Goal: Navigation & Orientation: Find specific page/section

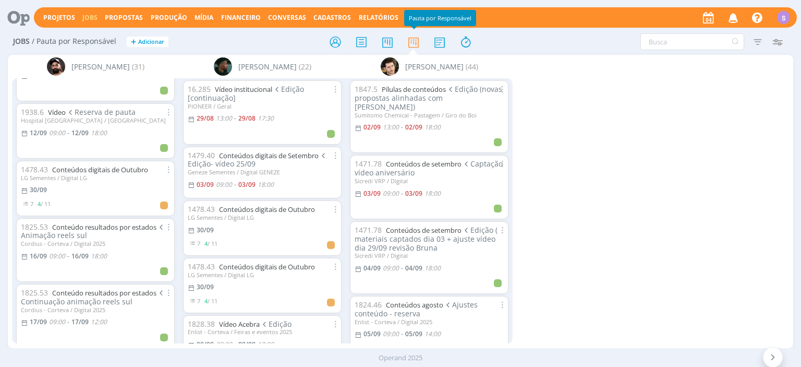
scroll to position [504, 0]
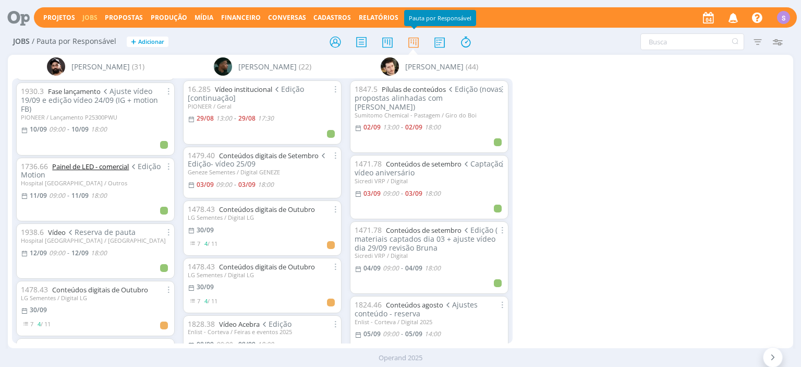
click at [118, 162] on link "Painel de LED - comercial" at bounding box center [90, 166] width 77 height 9
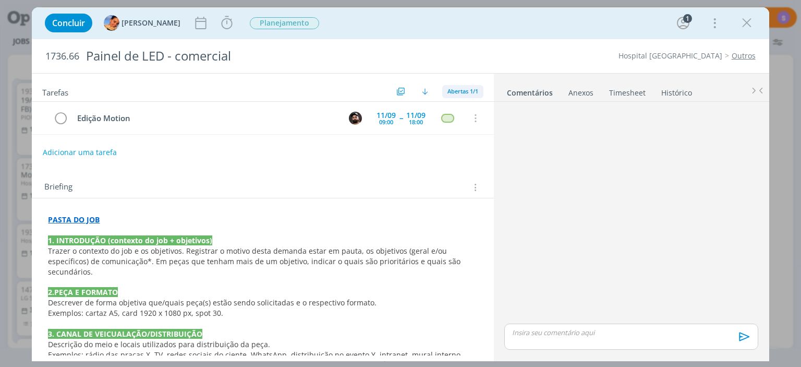
click at [464, 89] on span "Abertas 1/1" at bounding box center [462, 91] width 31 height 8
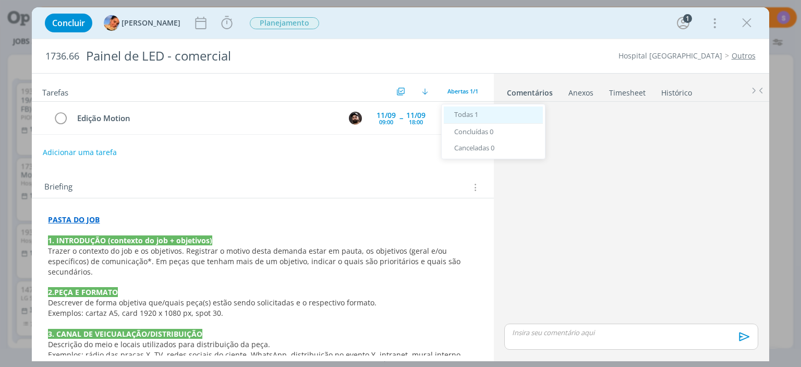
click at [466, 112] on span "Todas 1" at bounding box center [466, 114] width 24 height 9
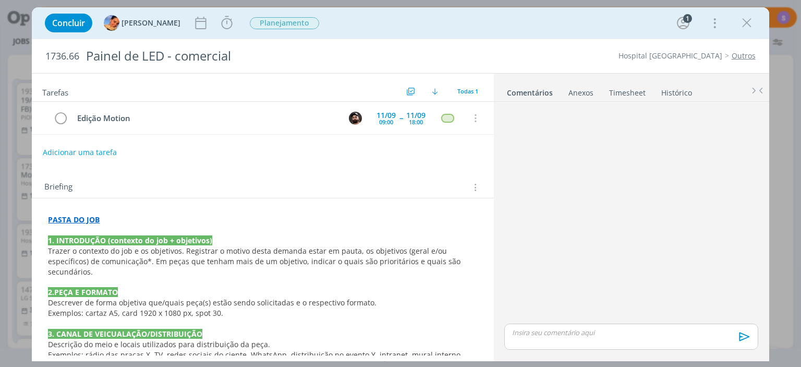
click at [295, 276] on p "dialog" at bounding box center [262, 281] width 429 height 10
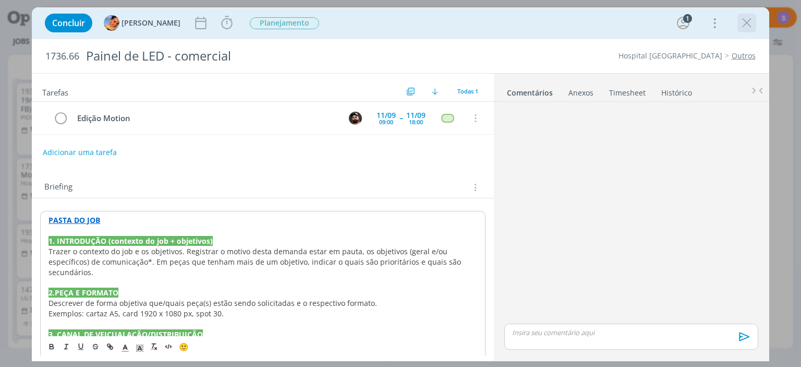
click at [752, 20] on icon "dialog" at bounding box center [747, 23] width 16 height 16
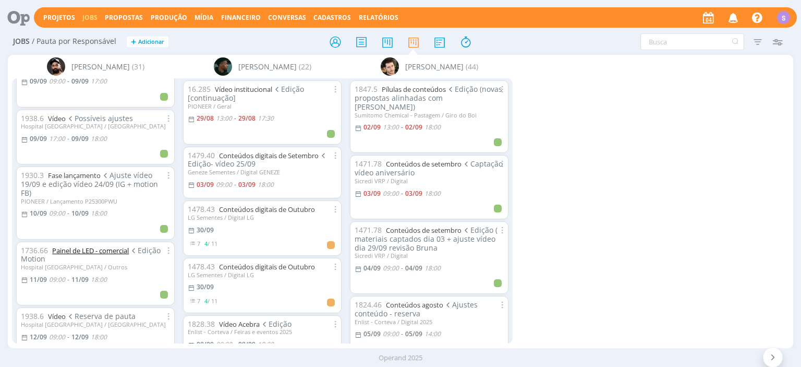
scroll to position [480, 0]
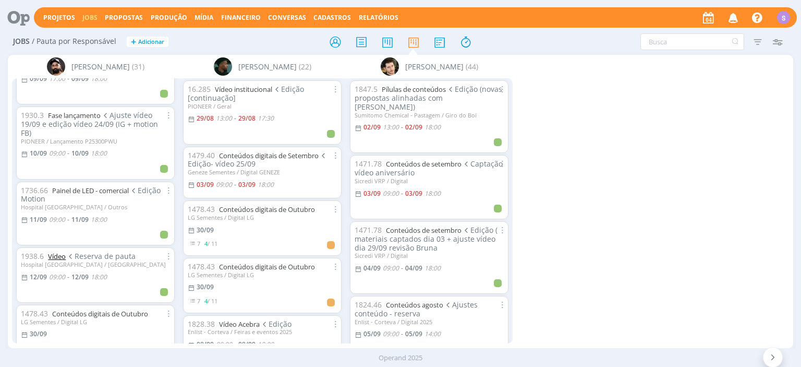
click at [57, 251] on link "Vídeo" at bounding box center [57, 255] width 18 height 9
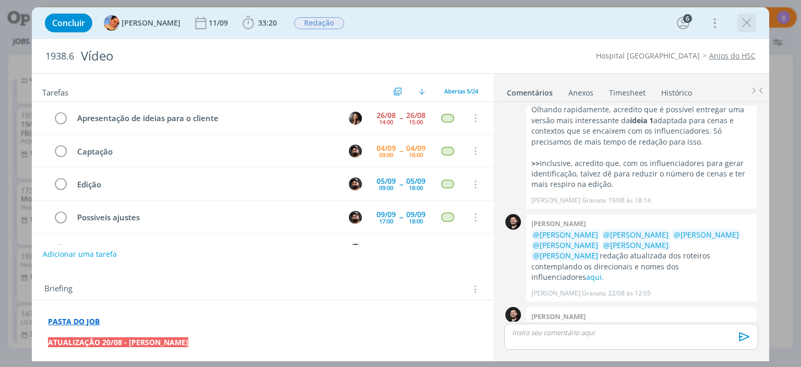
click at [754, 19] on icon "dialog" at bounding box center [747, 23] width 16 height 16
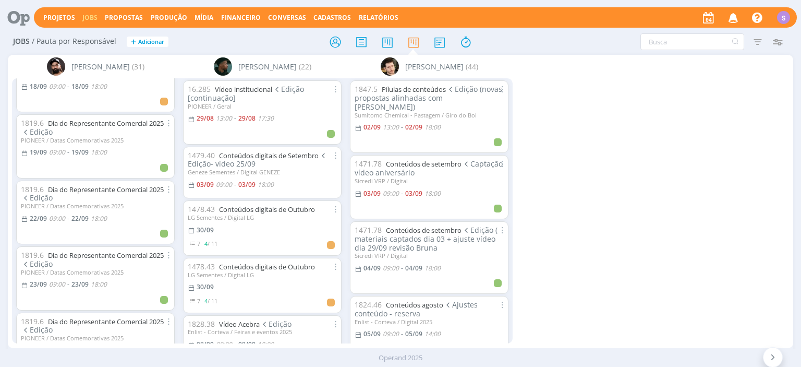
scroll to position [961, 0]
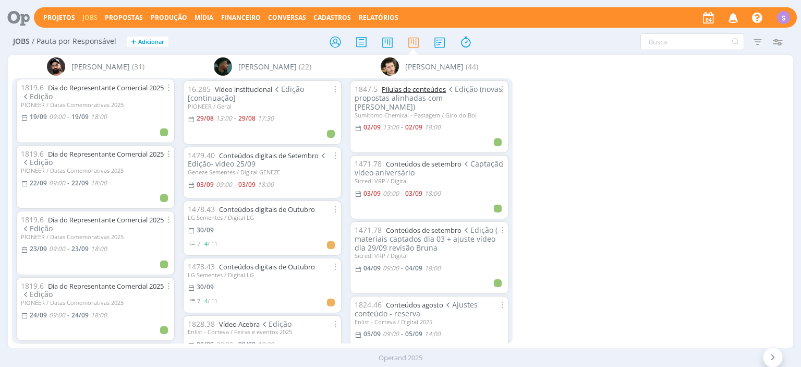
click at [431, 89] on link "Pílulas de conteúdos" at bounding box center [414, 88] width 64 height 9
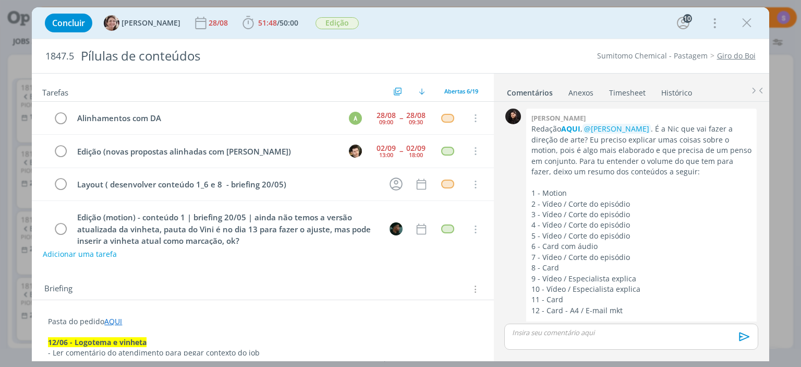
scroll to position [1694, 0]
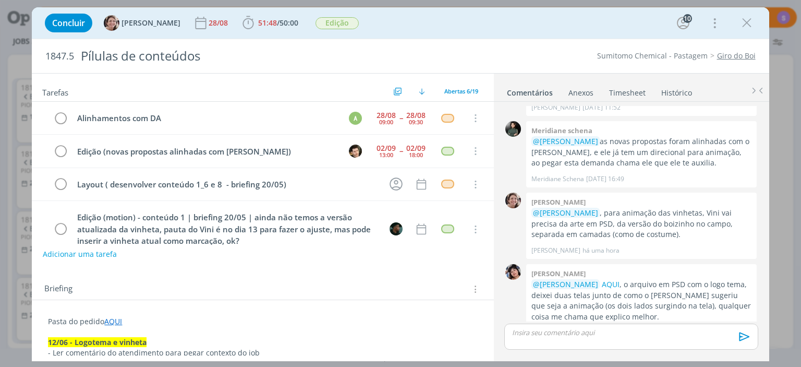
click at [631, 92] on link "Timesheet" at bounding box center [628, 90] width 38 height 15
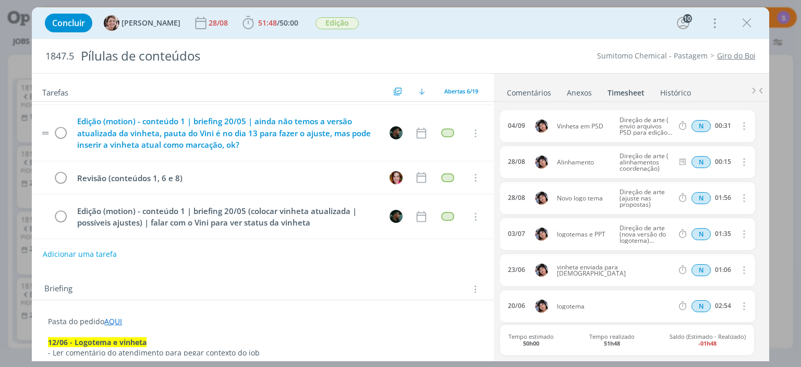
scroll to position [0, 0]
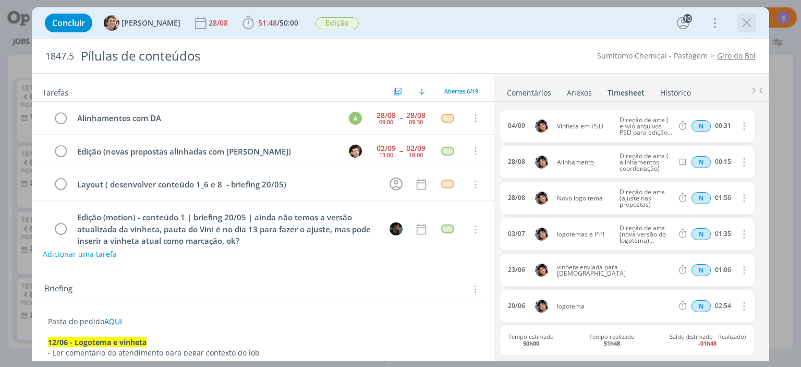
click at [743, 19] on icon "dialog" at bounding box center [747, 23] width 16 height 16
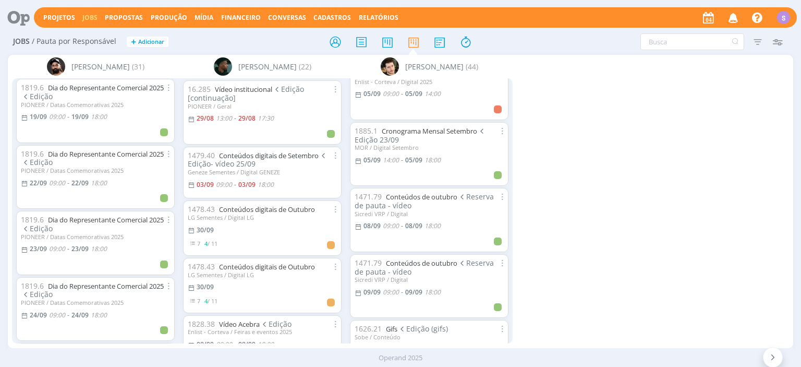
scroll to position [60, 0]
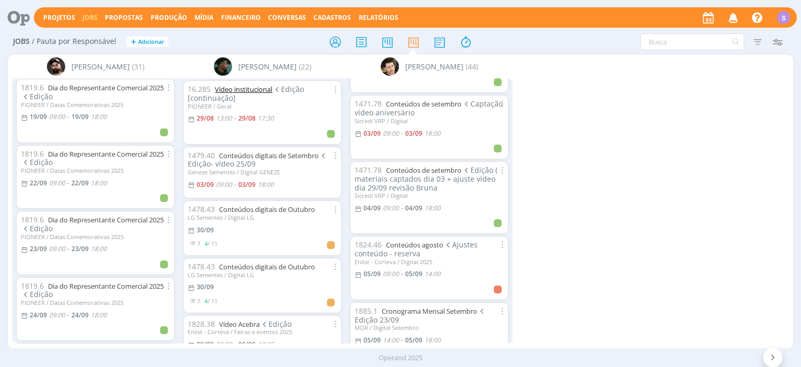
click at [264, 93] on link "Vídeo institucional" at bounding box center [243, 88] width 57 height 9
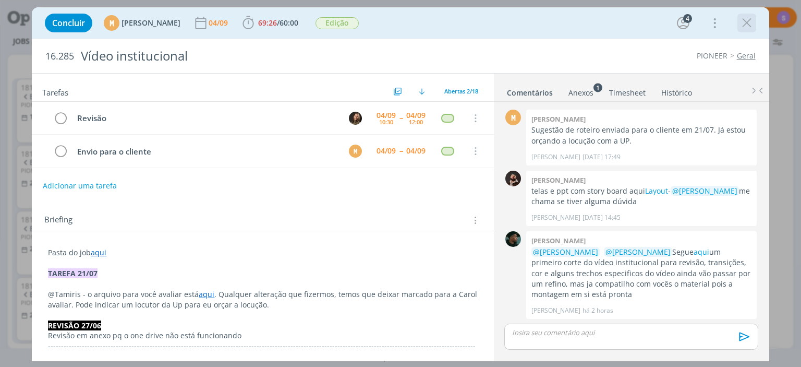
click at [753, 25] on icon "dialog" at bounding box center [747, 23] width 16 height 16
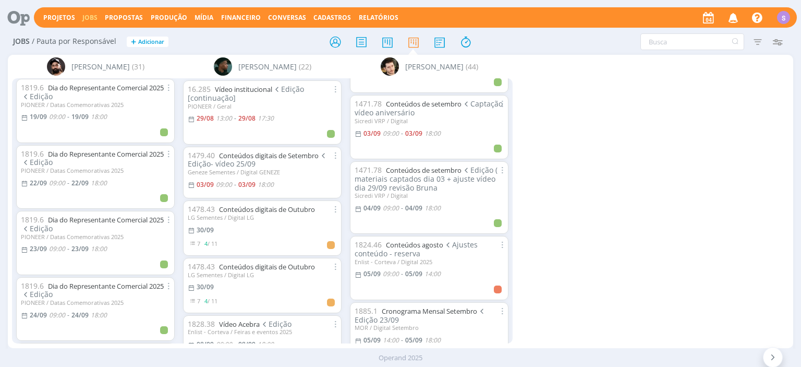
scroll to position [60, 0]
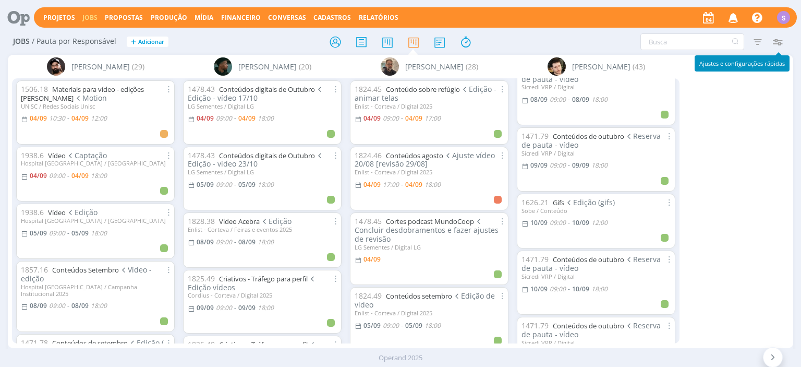
click at [777, 45] on icon "button" at bounding box center [777, 41] width 19 height 19
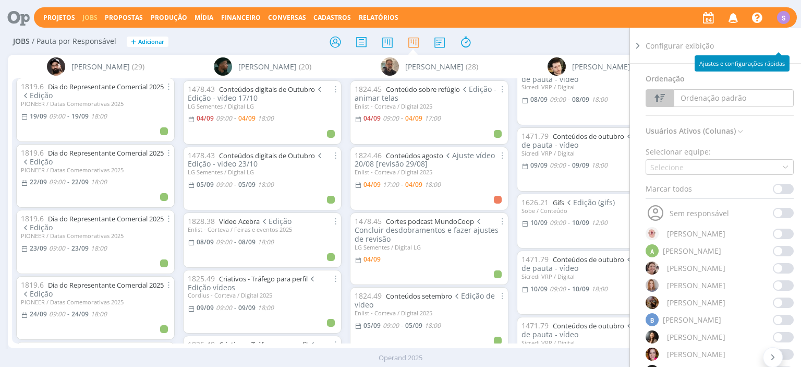
scroll to position [901, 0]
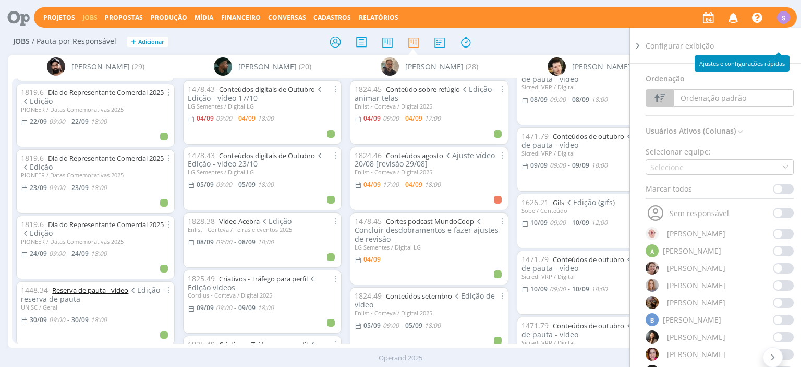
click at [92, 285] on link "Reserva de pauta - vídeo" at bounding box center [90, 289] width 76 height 9
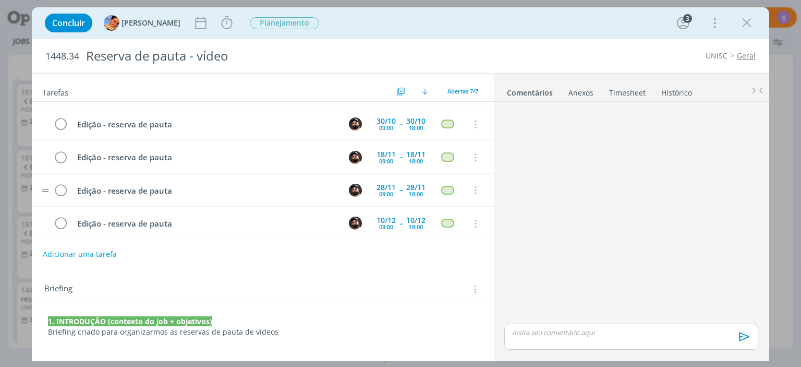
scroll to position [93, 0]
click at [744, 22] on icon "dialog" at bounding box center [747, 23] width 16 height 16
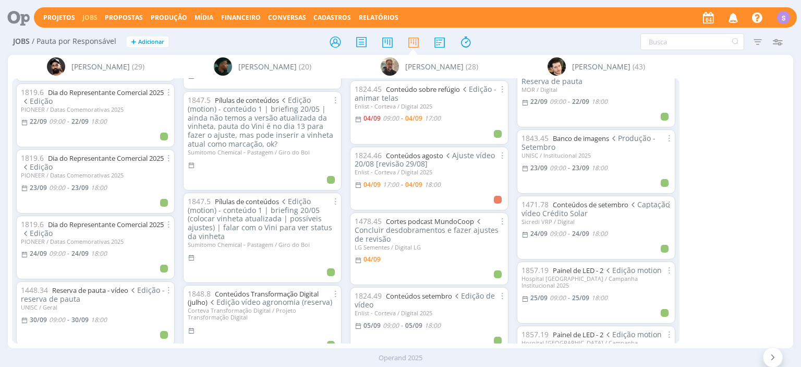
scroll to position [1141, 0]
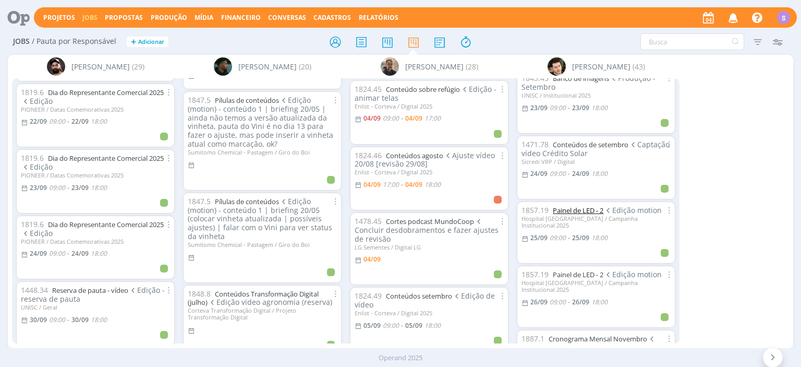
click at [603, 208] on div "1857.19 Painel de LED - 2 Edição motion Hospital Santa Cruz / Campanha Instituc…" at bounding box center [596, 232] width 149 height 53
click at [583, 270] on link "Painel de LED - 2" at bounding box center [578, 274] width 51 height 9
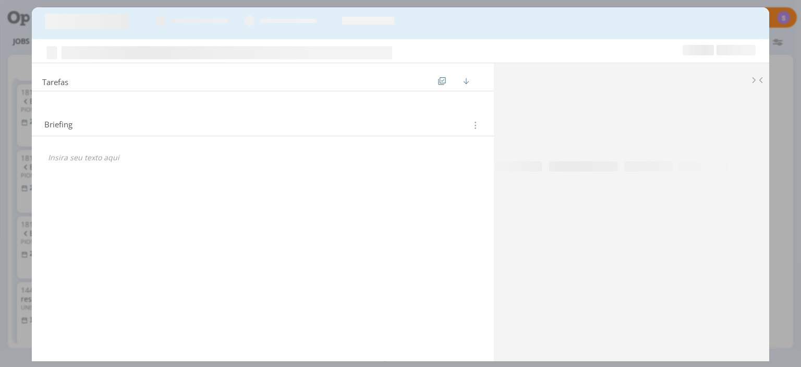
scroll to position [1141, 0]
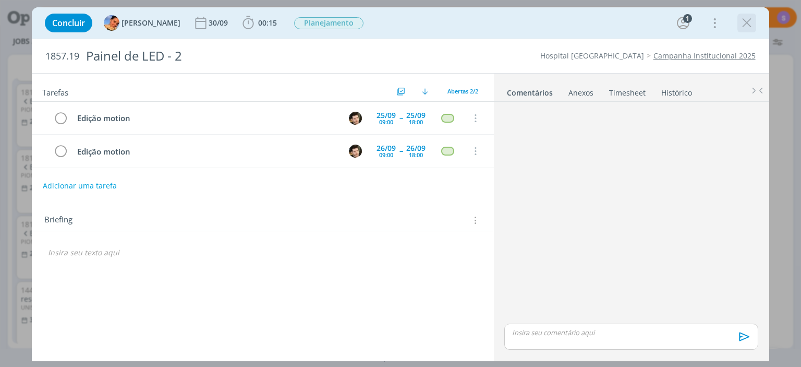
click at [745, 20] on icon "dialog" at bounding box center [747, 23] width 16 height 16
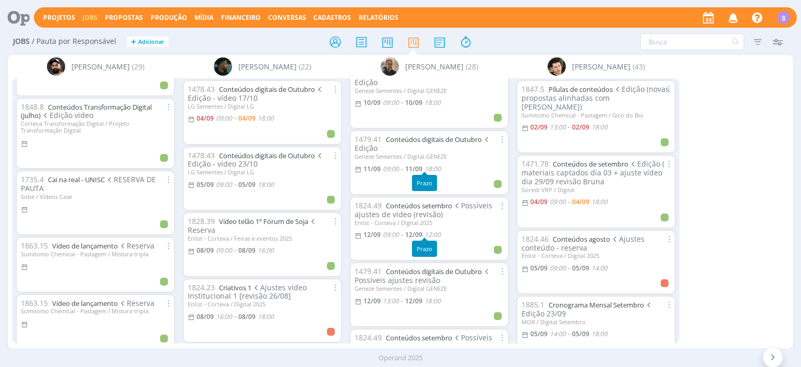
scroll to position [120, 0]
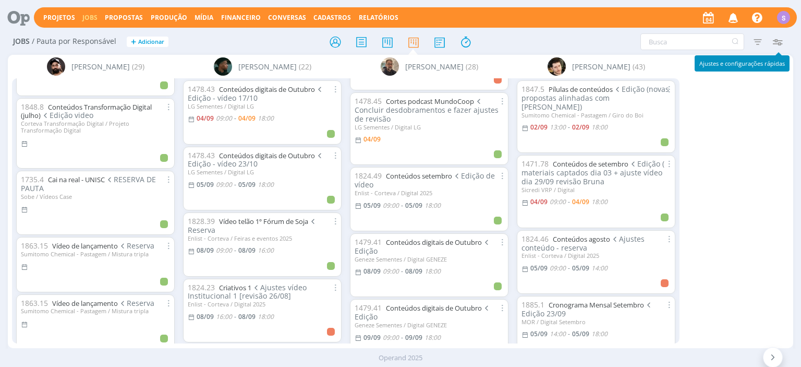
click at [777, 39] on icon "button" at bounding box center [777, 41] width 19 height 19
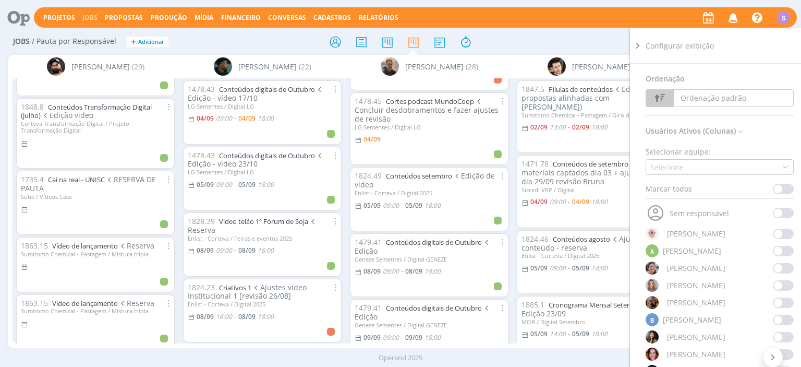
scroll to position [60, 0]
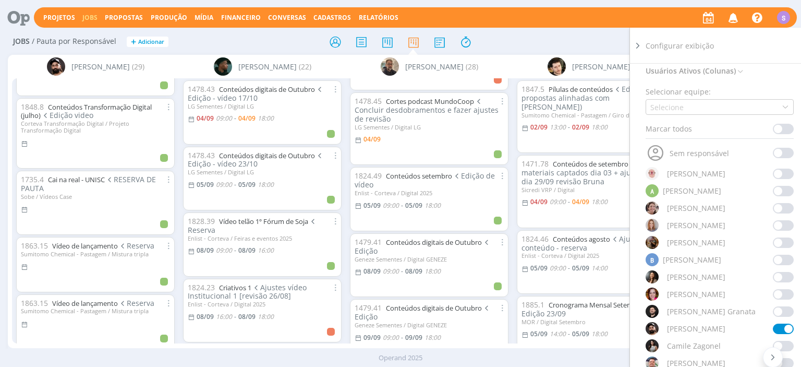
click at [779, 329] on span at bounding box center [783, 328] width 21 height 10
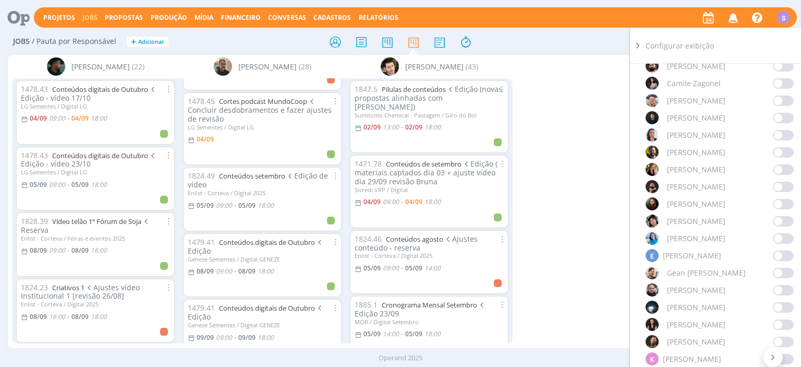
scroll to position [360, 0]
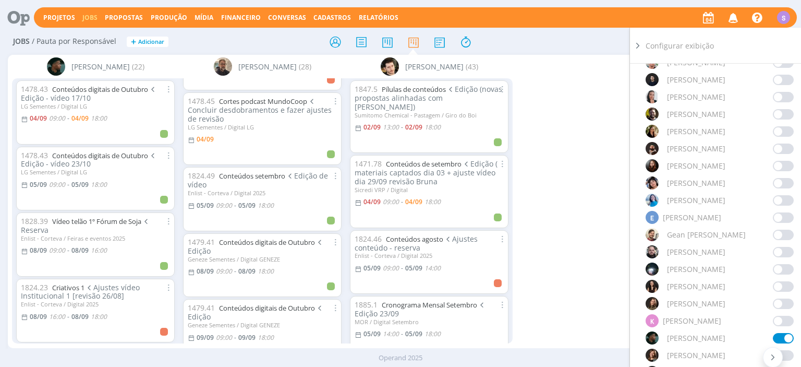
click at [783, 331] on div "[PERSON_NAME]" at bounding box center [720, 337] width 148 height 13
click at [783, 336] on span at bounding box center [783, 338] width 21 height 10
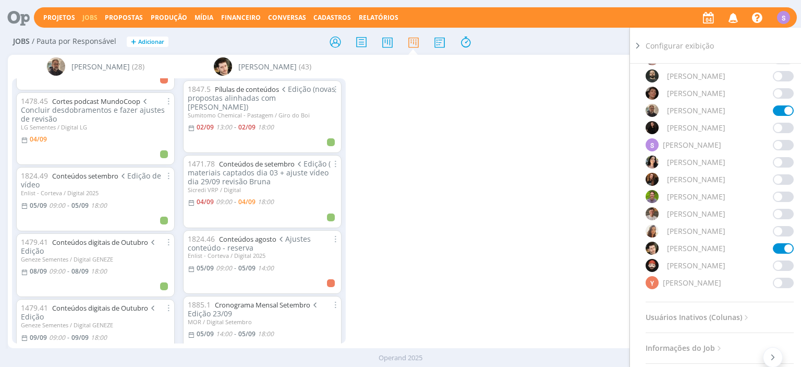
scroll to position [901, 0]
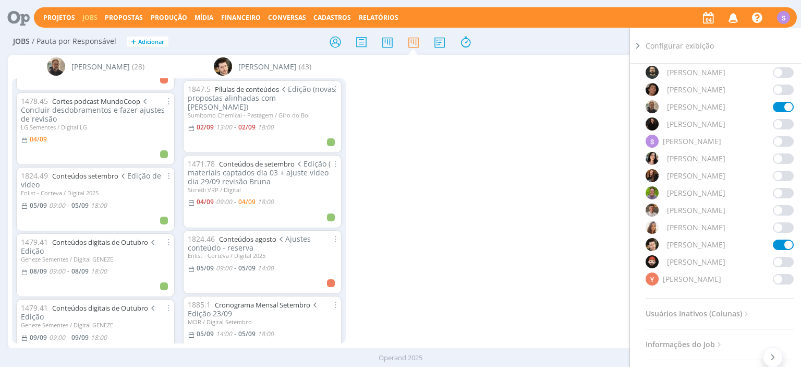
click at [786, 249] on span at bounding box center [783, 244] width 21 height 10
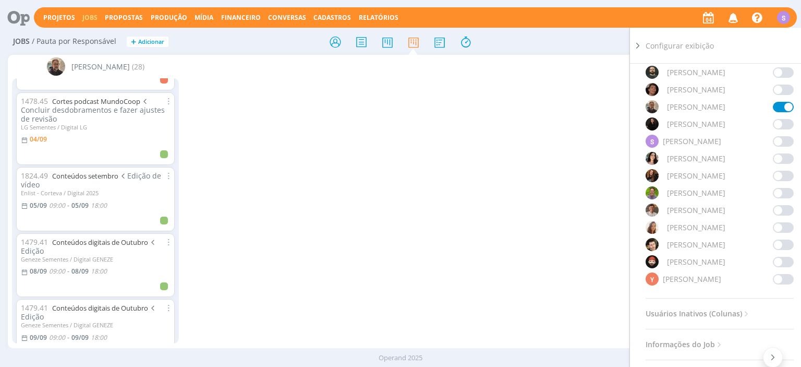
click at [790, 107] on span at bounding box center [783, 107] width 21 height 10
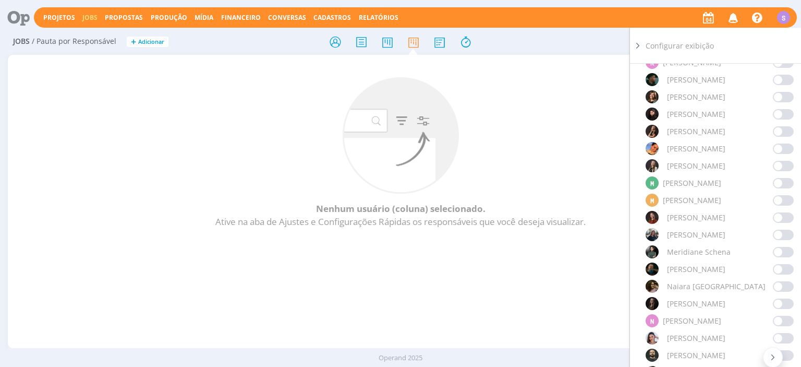
scroll to position [601, 0]
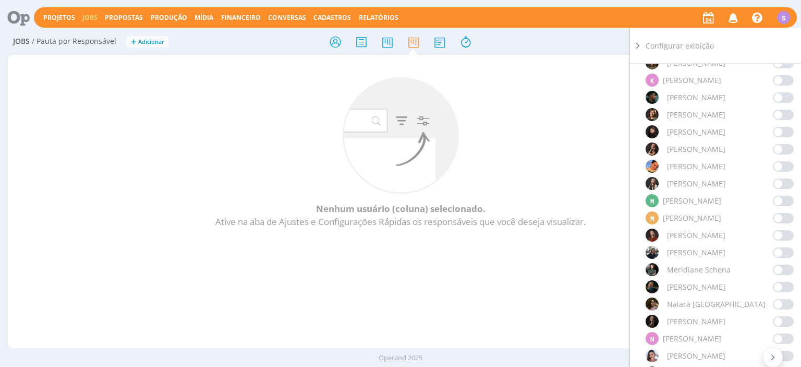
click at [782, 84] on span at bounding box center [783, 80] width 21 height 10
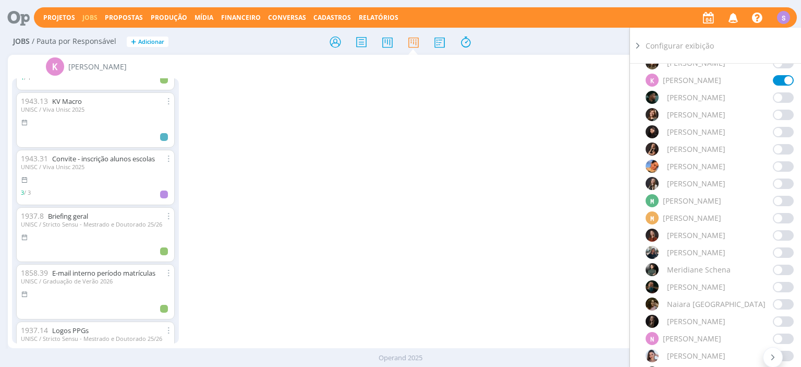
scroll to position [6065, 0]
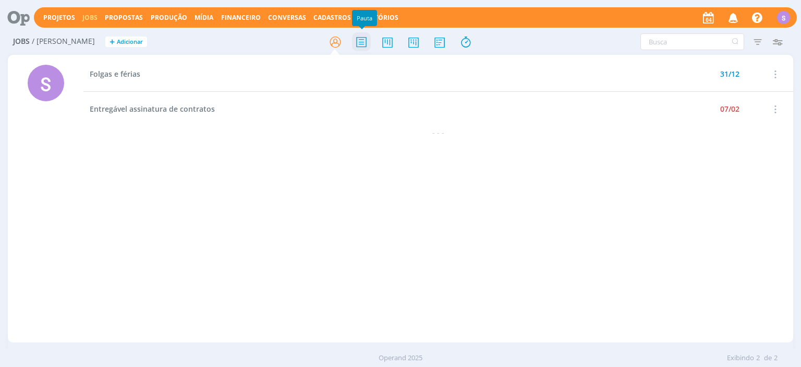
click at [362, 43] on icon at bounding box center [361, 42] width 19 height 20
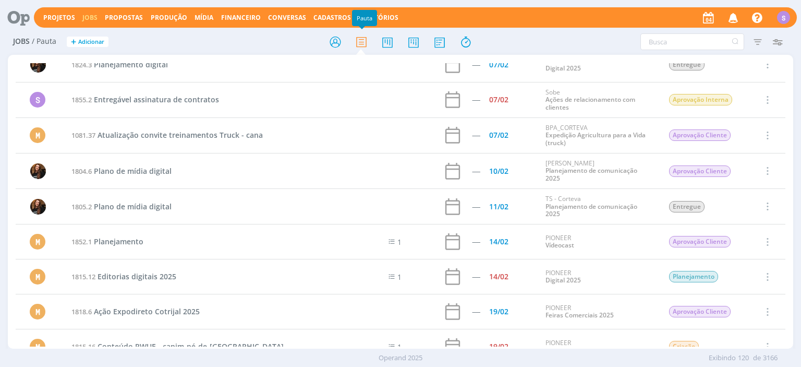
scroll to position [3121, 0]
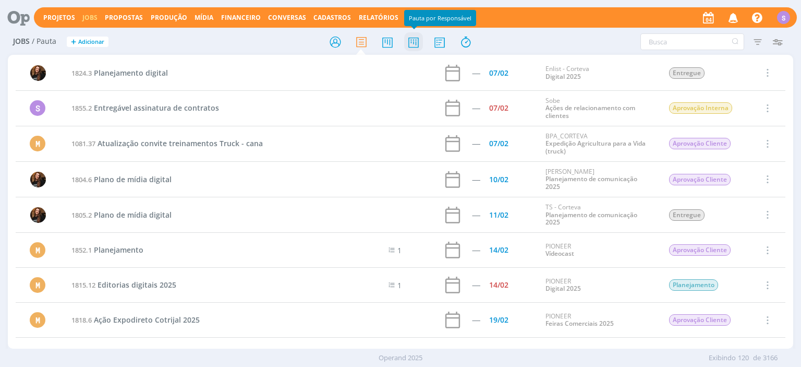
click at [412, 47] on icon at bounding box center [413, 42] width 19 height 20
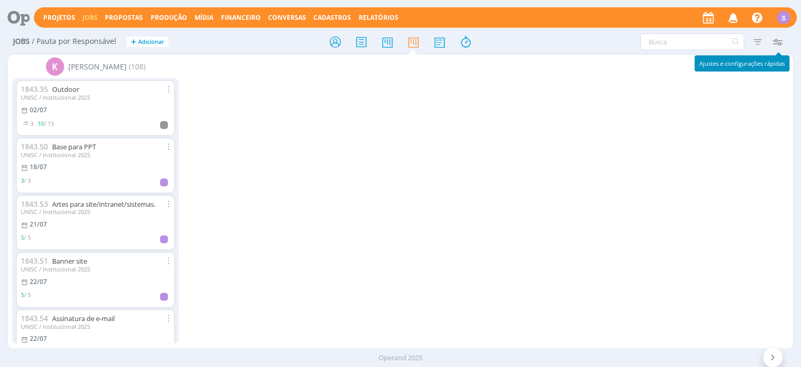
click at [785, 44] on icon "button" at bounding box center [777, 41] width 19 height 19
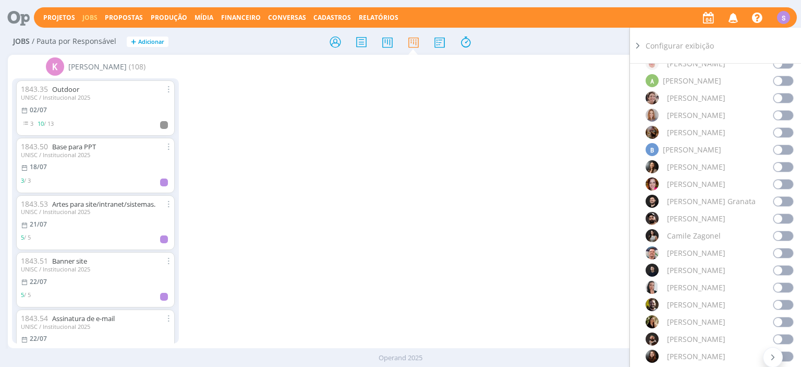
scroll to position [180, 0]
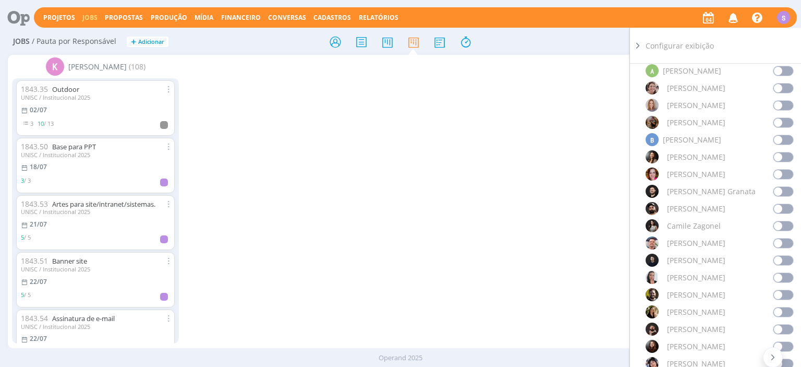
click at [775, 175] on span at bounding box center [783, 174] width 21 height 10
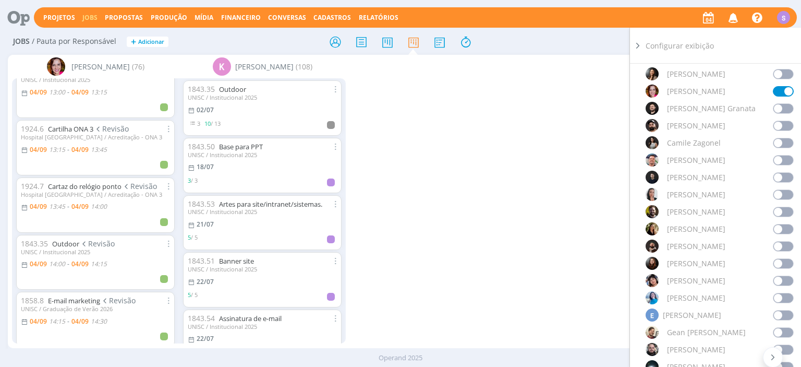
scroll to position [240, 0]
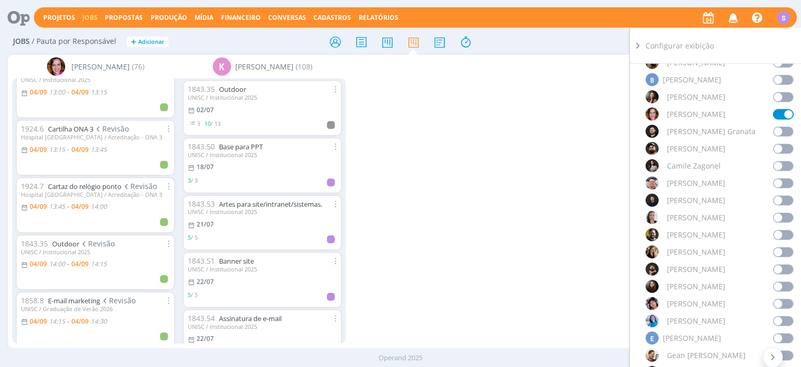
click at [781, 220] on span at bounding box center [783, 217] width 21 height 10
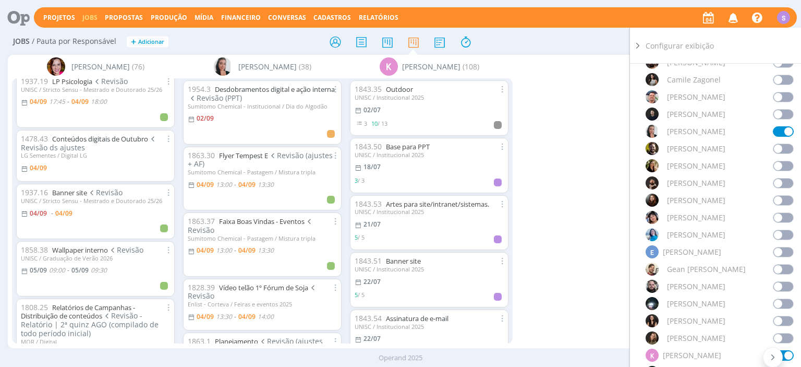
scroll to position [360, 0]
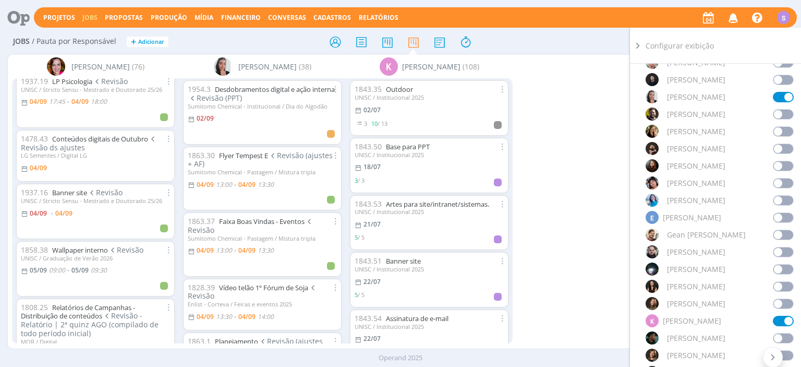
click at [778, 306] on span at bounding box center [783, 303] width 21 height 10
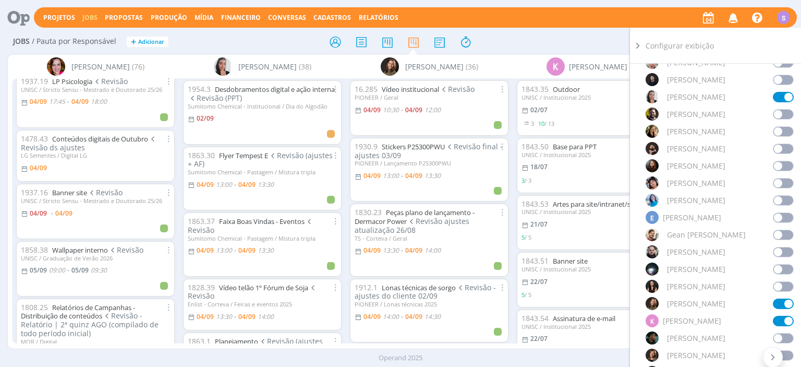
click at [779, 269] on span at bounding box center [783, 269] width 21 height 10
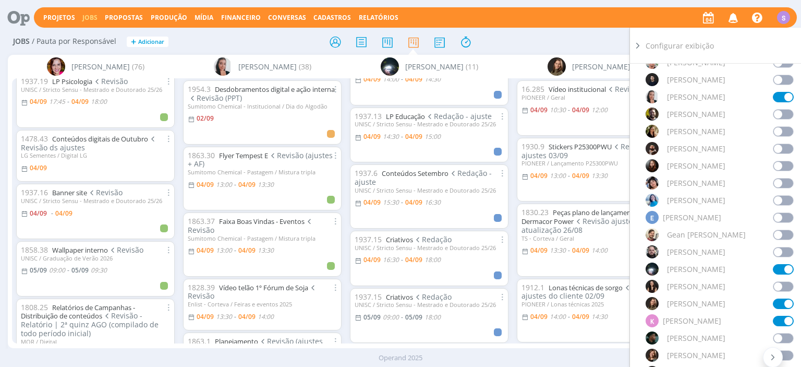
scroll to position [240, 0]
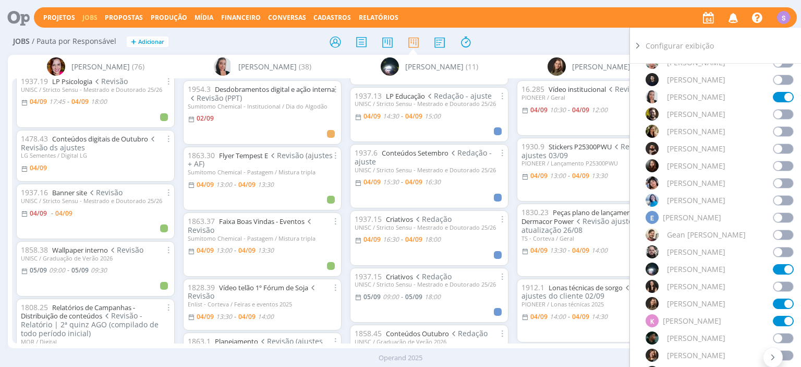
click at [634, 46] on icon at bounding box center [638, 45] width 10 height 11
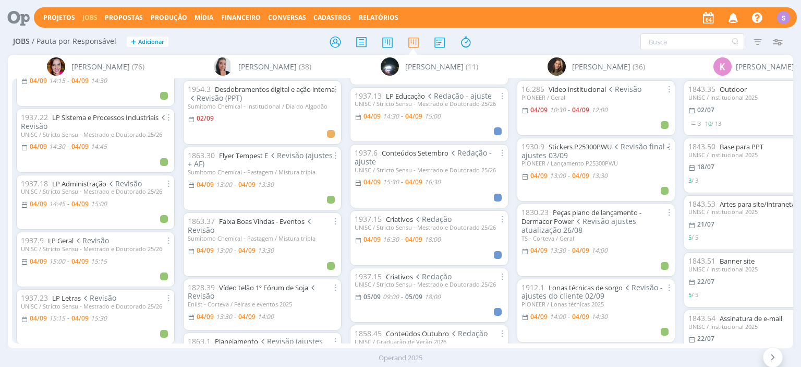
scroll to position [0, 0]
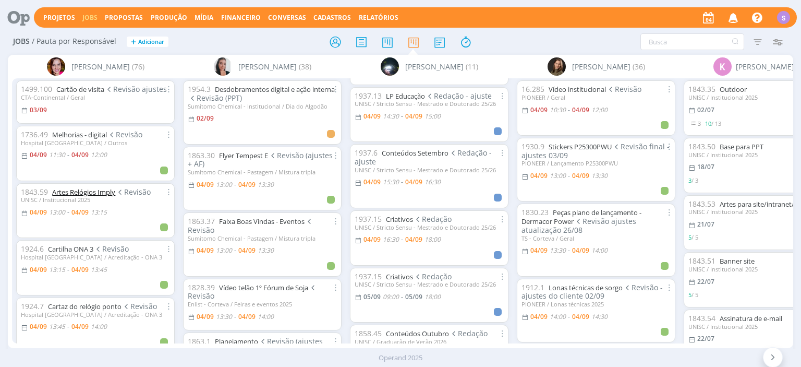
click at [101, 191] on link "Artes Relógios Imply" at bounding box center [83, 191] width 63 height 9
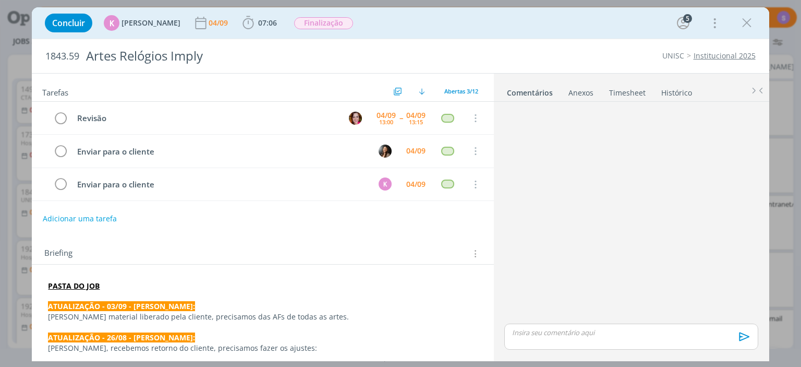
scroll to position [488, 0]
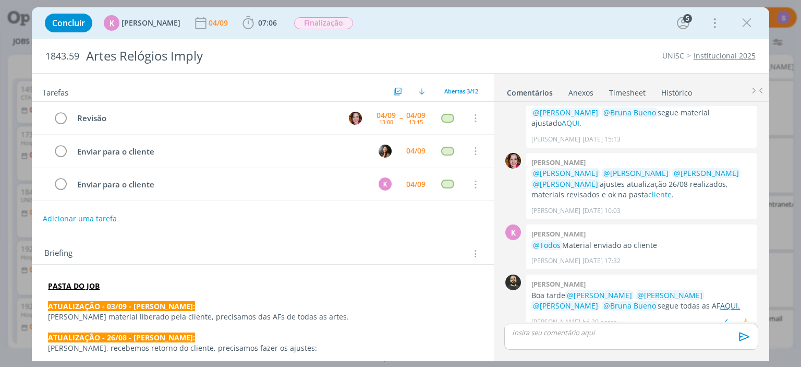
click at [720, 300] on link "AQUI." at bounding box center [730, 305] width 20 height 10
click at [381, 249] on div "Briefing Briefings Predefinidos Versões do Briefing Ver Briefing do Projeto" at bounding box center [263, 254] width 439 height 14
click at [720, 300] on link "AQUI." at bounding box center [730, 305] width 20 height 10
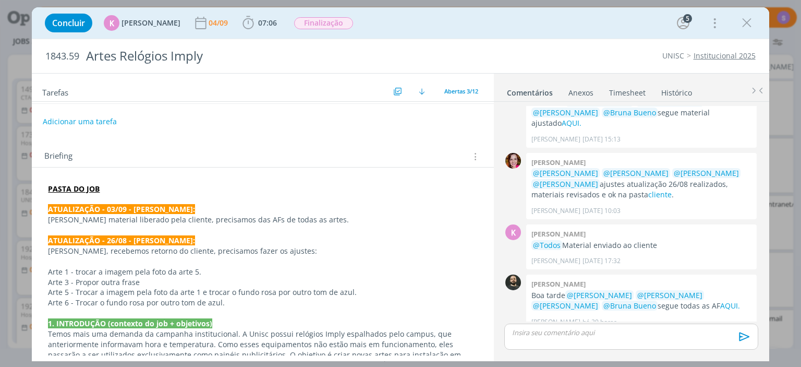
scroll to position [0, 0]
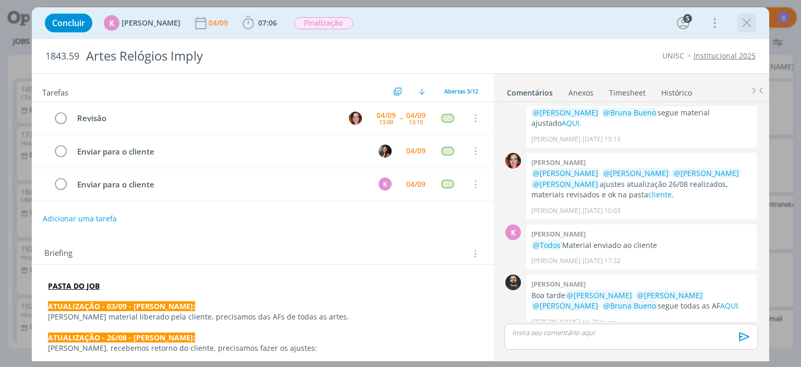
click at [748, 21] on icon "dialog" at bounding box center [747, 23] width 16 height 16
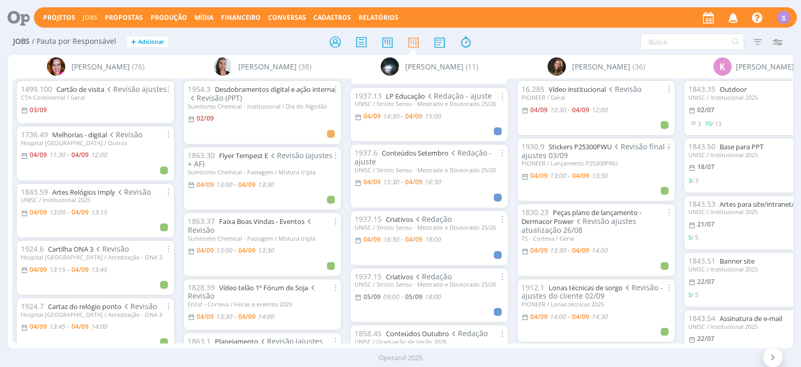
scroll to position [240, 0]
click at [76, 245] on link "Cartilha ONA 3" at bounding box center [70, 248] width 45 height 9
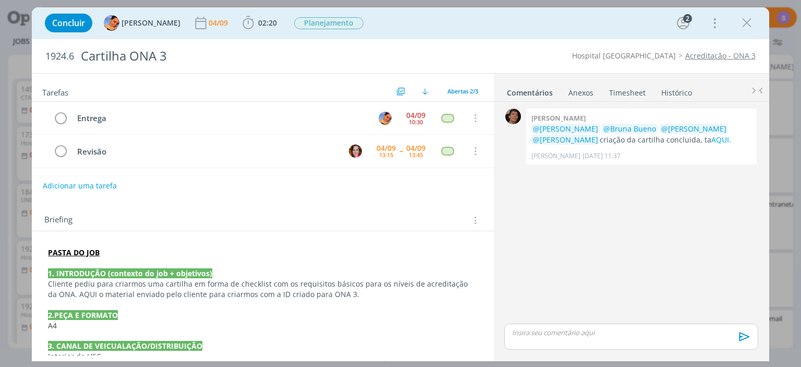
scroll to position [95, 0]
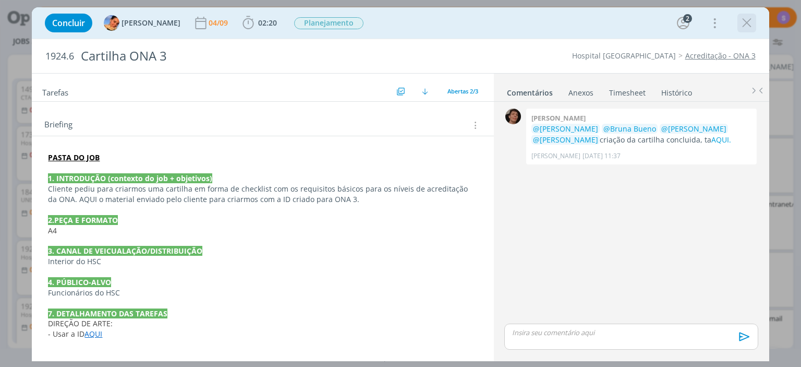
click at [750, 19] on icon "dialog" at bounding box center [747, 23] width 16 height 16
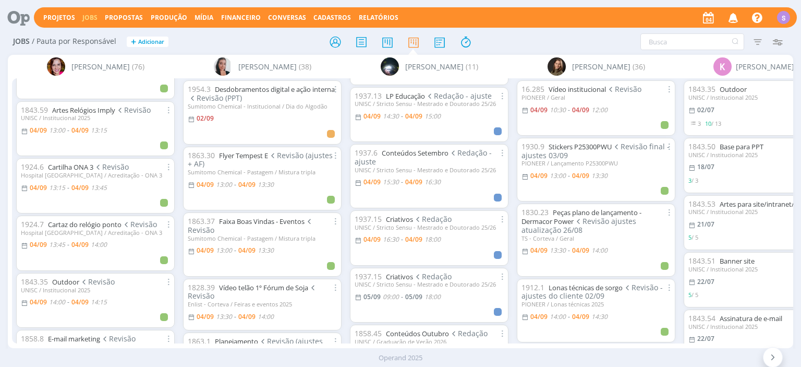
scroll to position [120, 0]
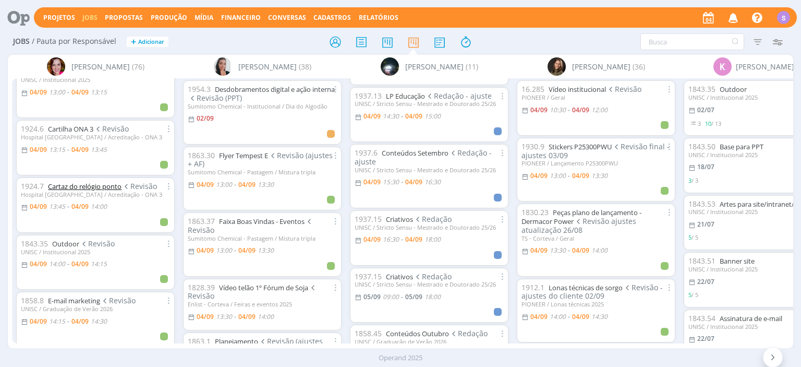
click at [83, 185] on link "Cartaz do relógio ponto" at bounding box center [85, 185] width 74 height 9
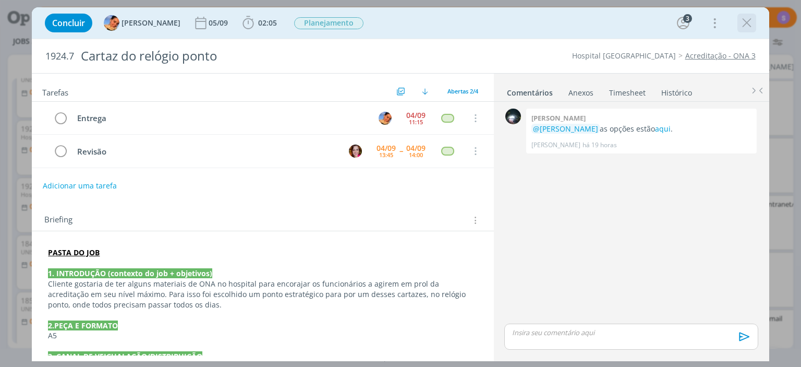
click at [754, 26] on icon "dialog" at bounding box center [747, 23] width 16 height 16
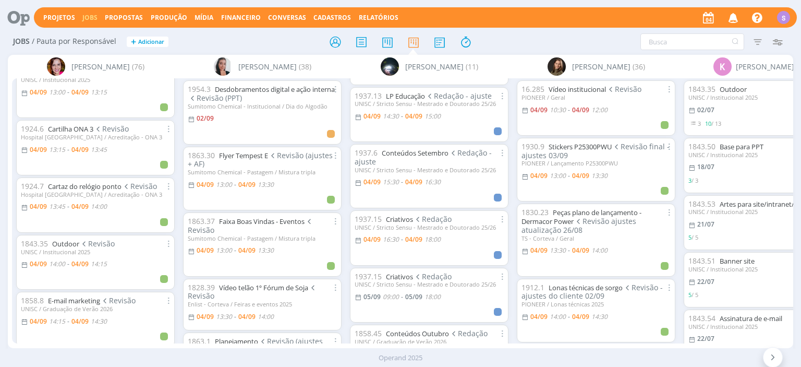
scroll to position [60, 0]
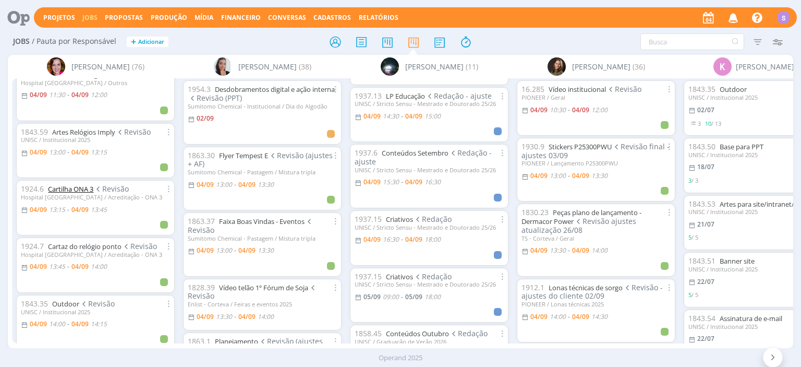
click at [74, 188] on link "Cartilha ONA 3" at bounding box center [70, 188] width 45 height 9
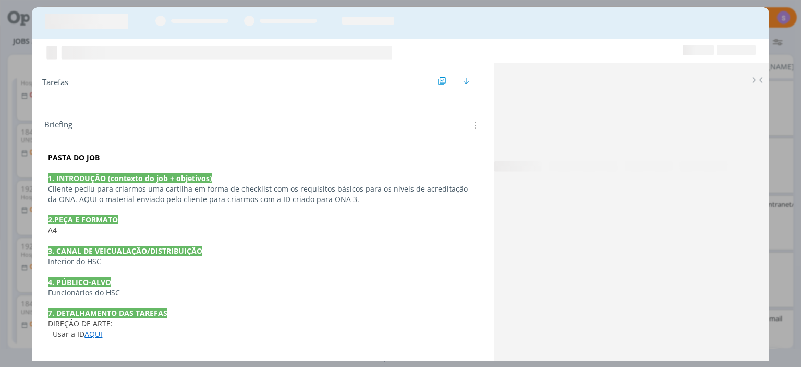
scroll to position [240, 0]
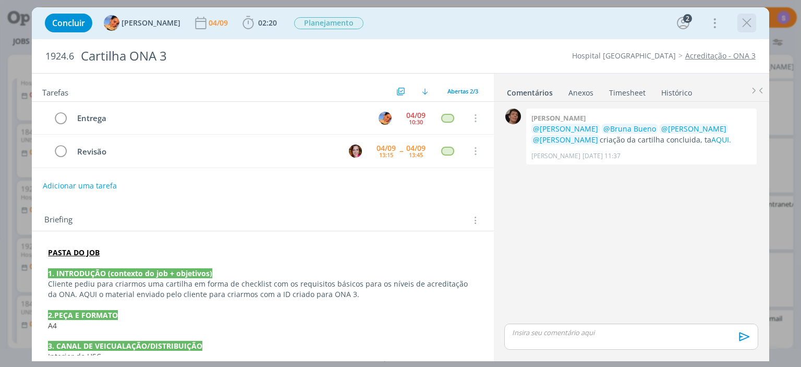
click at [747, 22] on icon "dialog" at bounding box center [747, 23] width 16 height 16
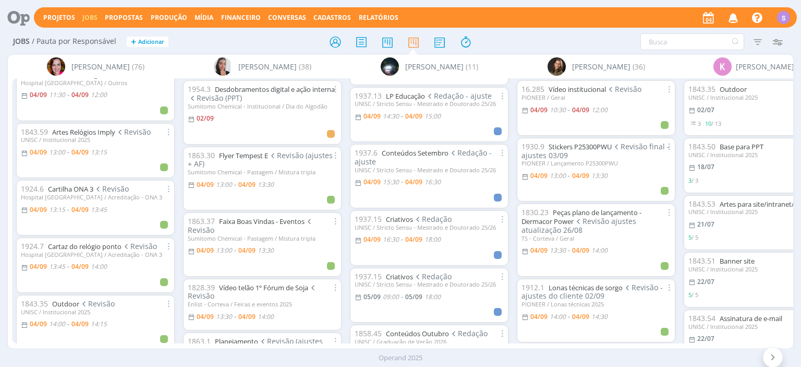
scroll to position [240, 0]
click at [73, 246] on link "Cartaz do relógio ponto" at bounding box center [85, 245] width 74 height 9
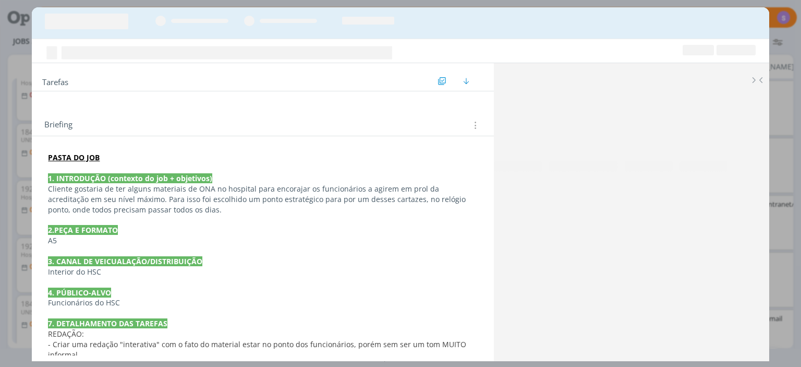
scroll to position [240, 0]
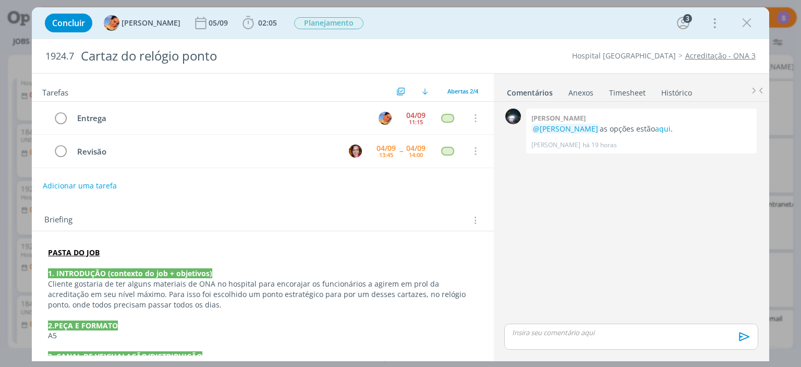
click at [635, 228] on div "0 Giovanni zacchini @Luíza Santana as opções estão aqui . Giovanni Zacchini há …" at bounding box center [631, 213] width 262 height 215
click at [657, 130] on link "aqui" at bounding box center [663, 129] width 16 height 10
click at [465, 89] on span "Abertas 2/4" at bounding box center [462, 91] width 31 height 8
click at [468, 110] on div "Todas 4" at bounding box center [493, 114] width 99 height 17
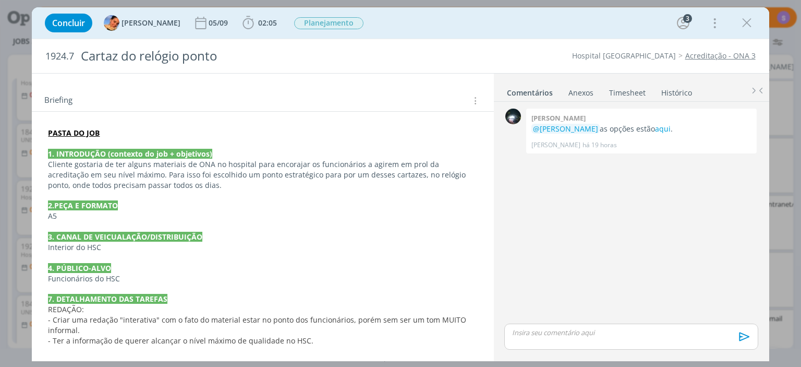
scroll to position [211, 0]
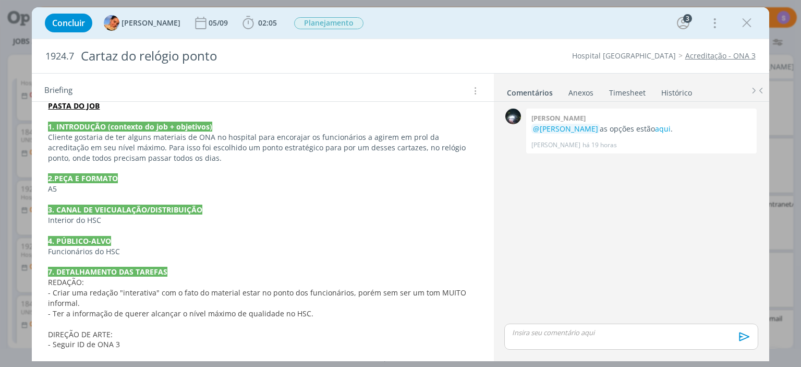
click at [81, 108] on strong "PASTA DO JOB" at bounding box center [74, 106] width 52 height 10
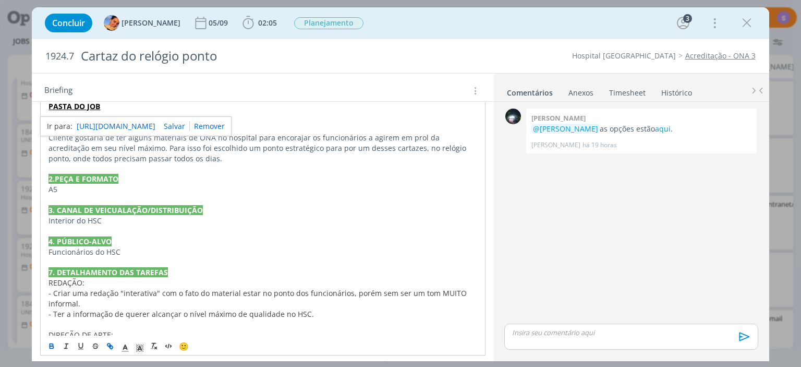
click at [114, 124] on link "https://sobeae.sharepoint.com/:f:/s/SOBEAE/Ekzb5h-5Q5lLsF4PtN0XQtQB4HW9khaVgW7g…" at bounding box center [116, 126] width 79 height 14
click at [746, 23] on icon "dialog" at bounding box center [747, 23] width 16 height 16
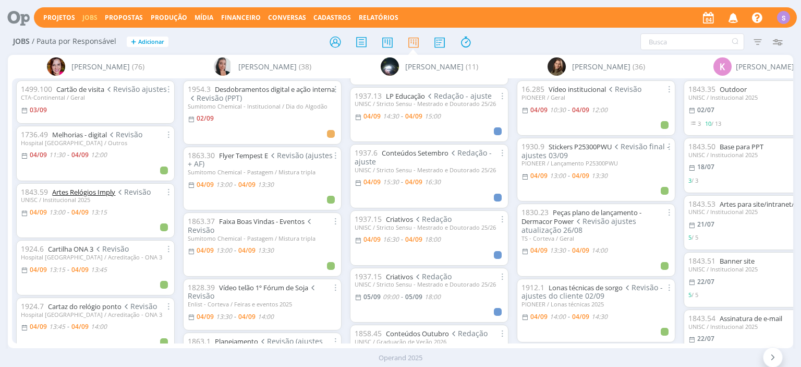
click at [92, 194] on link "Artes Relógios Imply" at bounding box center [83, 191] width 63 height 9
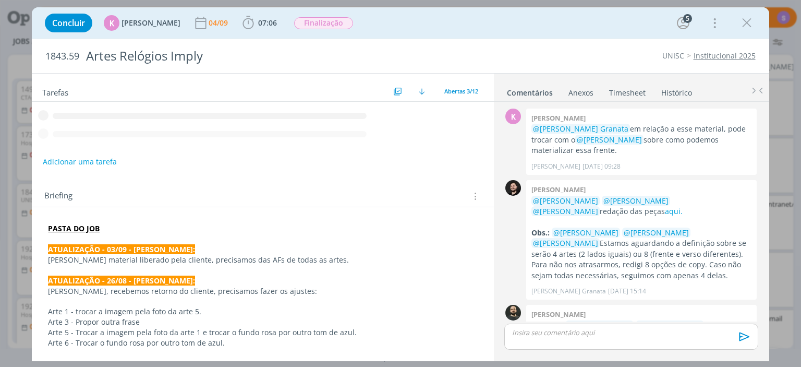
scroll to position [488, 0]
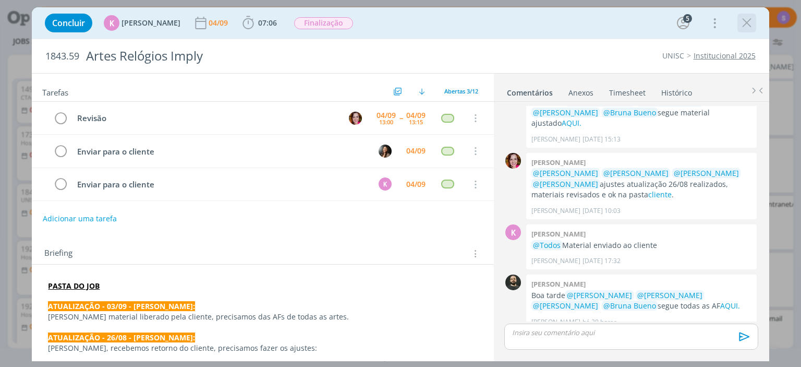
click at [742, 22] on icon "dialog" at bounding box center [747, 23] width 16 height 16
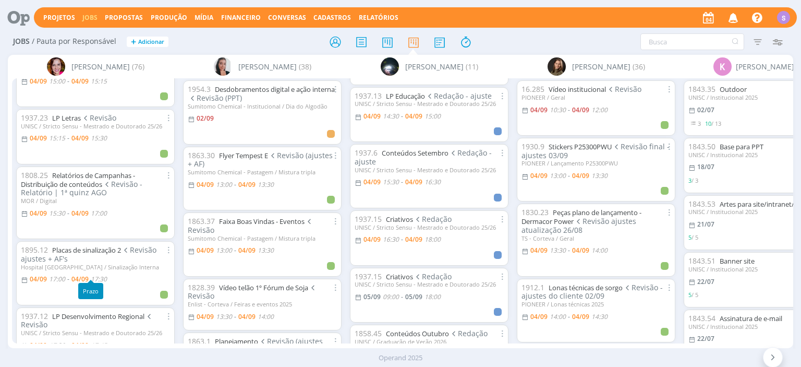
scroll to position [601, 0]
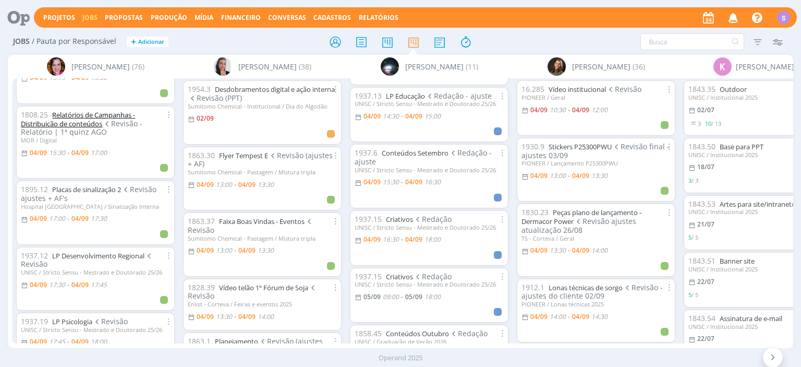
click at [110, 110] on link "Relatórios de Campanhas - Distribuição de conteúdos" at bounding box center [78, 119] width 114 height 18
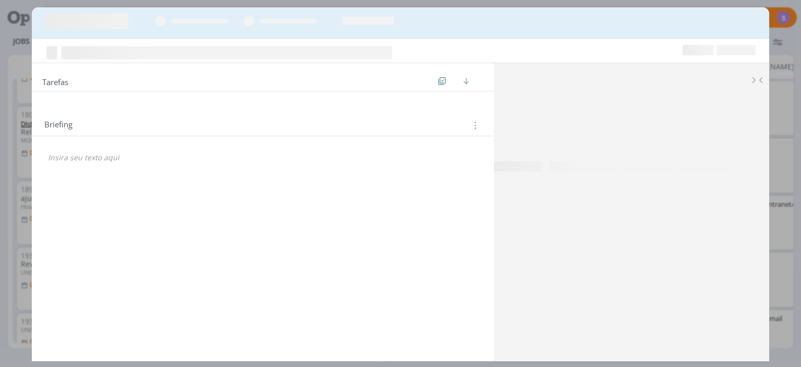
scroll to position [240, 0]
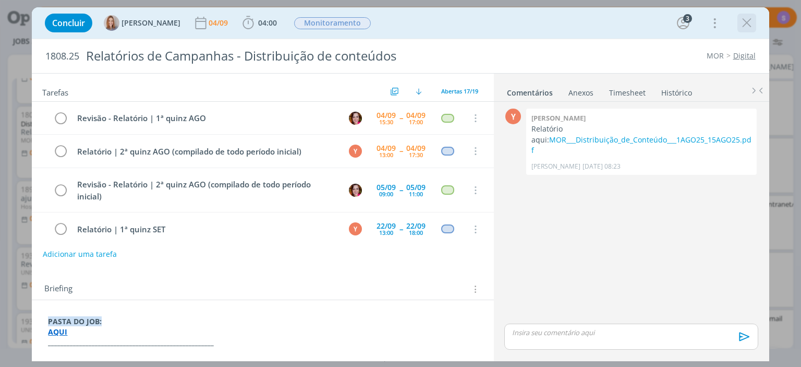
click at [744, 21] on icon "dialog" at bounding box center [747, 23] width 16 height 16
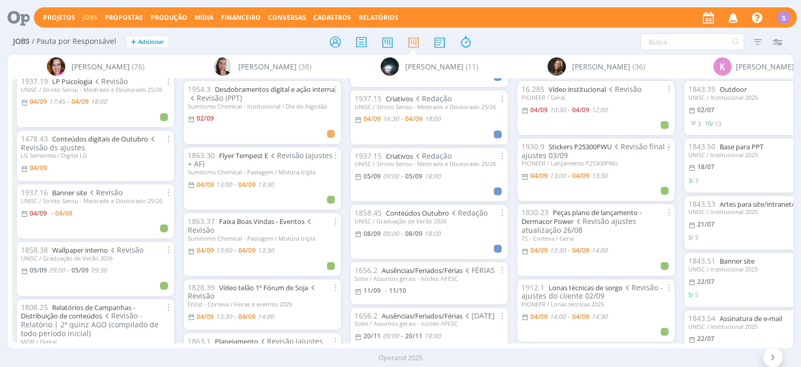
scroll to position [601, 0]
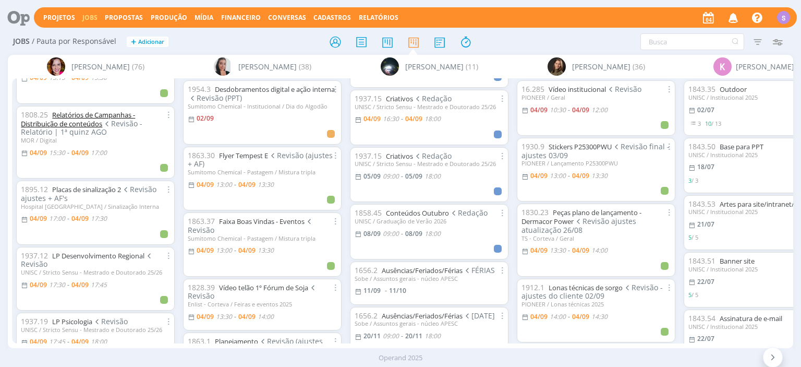
click at [89, 123] on link "Relatórios de Campanhas - Distribuição de conteúdos" at bounding box center [78, 119] width 114 height 18
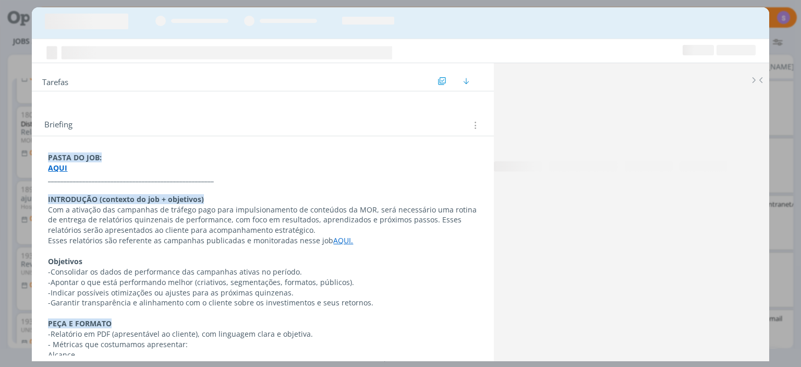
scroll to position [360, 0]
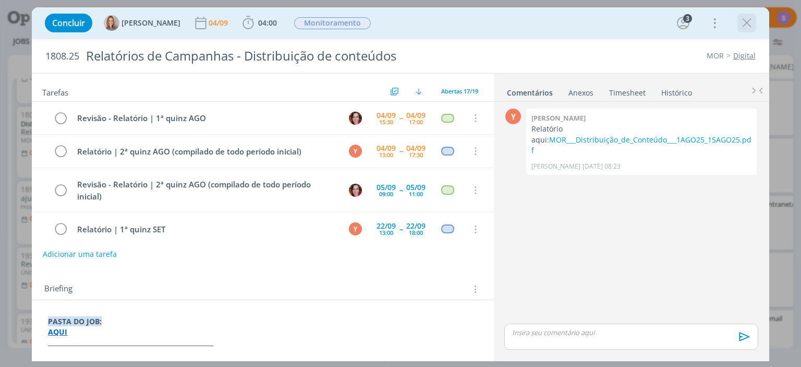
click at [744, 23] on icon "dialog" at bounding box center [747, 23] width 16 height 16
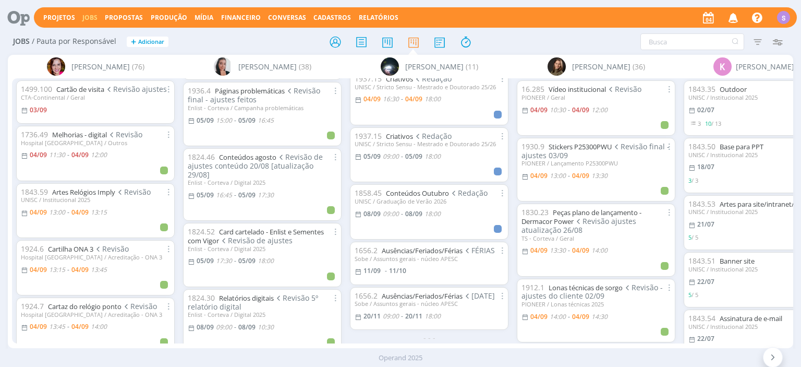
scroll to position [360, 0]
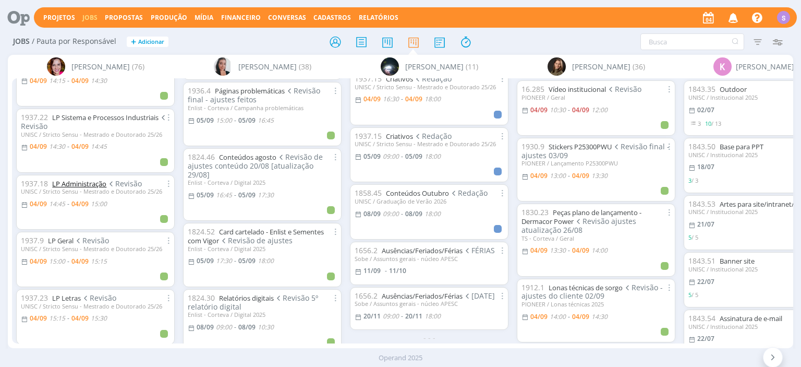
click at [94, 179] on link "LP Administração" at bounding box center [79, 183] width 54 height 9
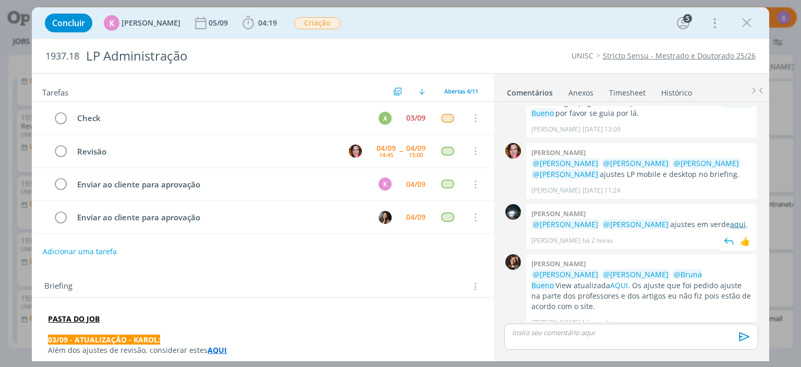
click at [730, 222] on link "aqui" at bounding box center [738, 224] width 16 height 10
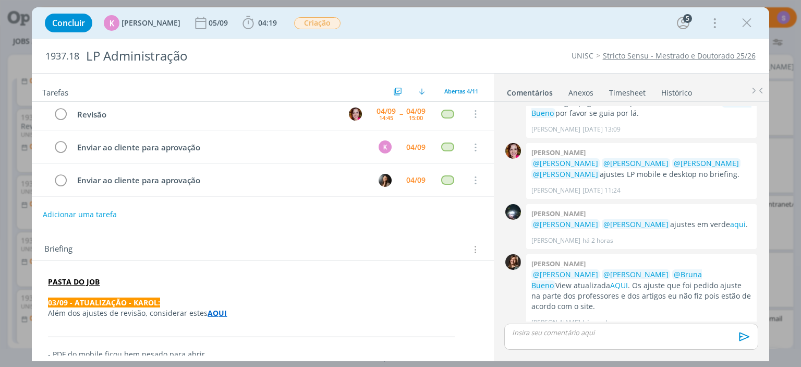
scroll to position [60, 0]
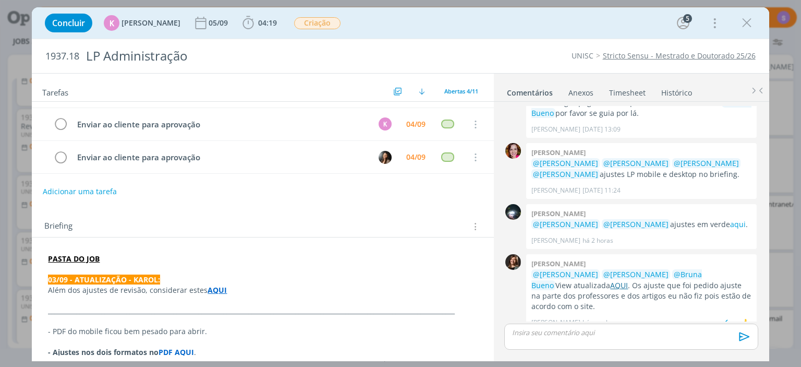
click at [610, 286] on link "AQUI" at bounding box center [619, 285] width 18 height 10
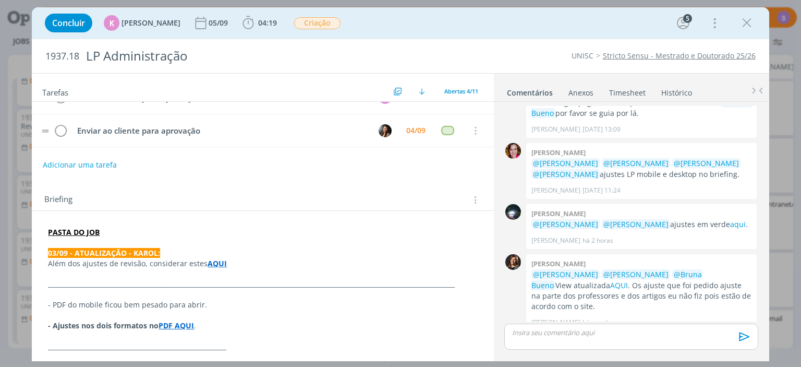
scroll to position [0, 0]
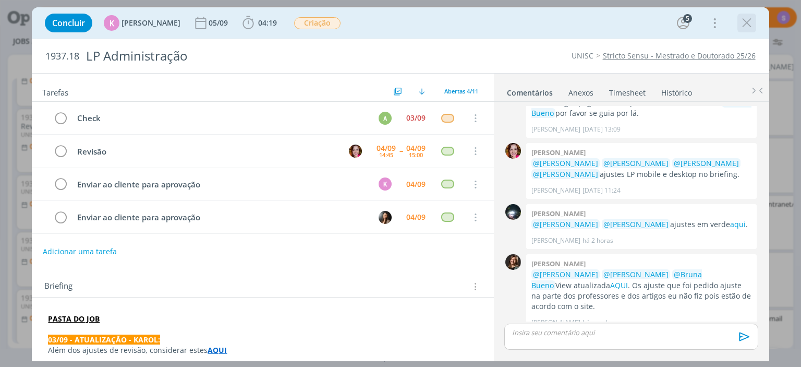
click at [740, 26] on icon "dialog" at bounding box center [747, 23] width 16 height 16
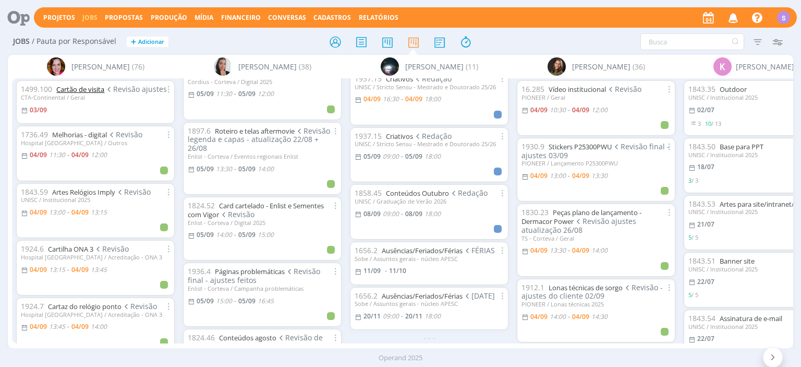
click at [86, 87] on link "Cartão de visita" at bounding box center [80, 88] width 48 height 9
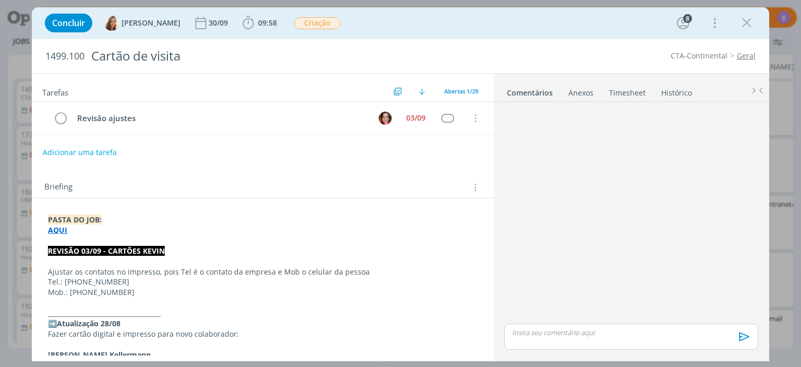
scroll to position [915, 0]
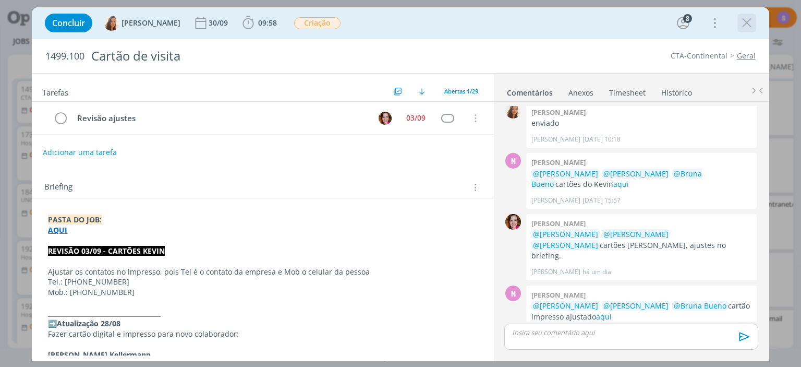
click at [749, 24] on icon "dialog" at bounding box center [747, 23] width 16 height 16
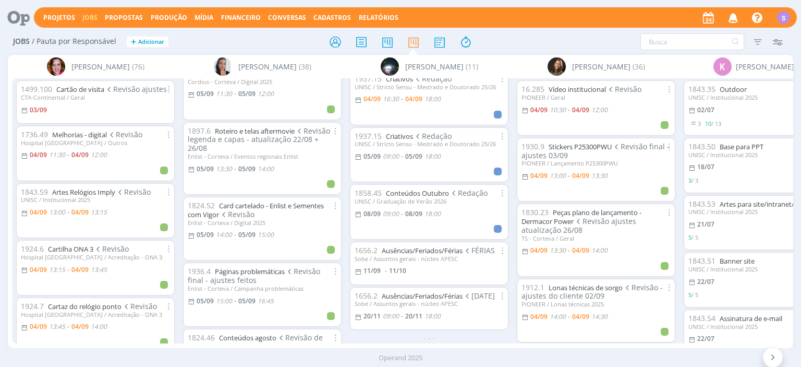
scroll to position [384, 0]
click at [81, 136] on link "Melhorias - digital" at bounding box center [79, 134] width 55 height 9
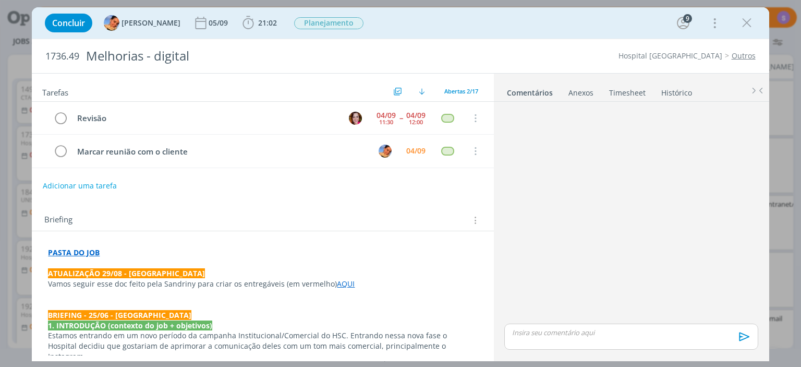
scroll to position [664, 0]
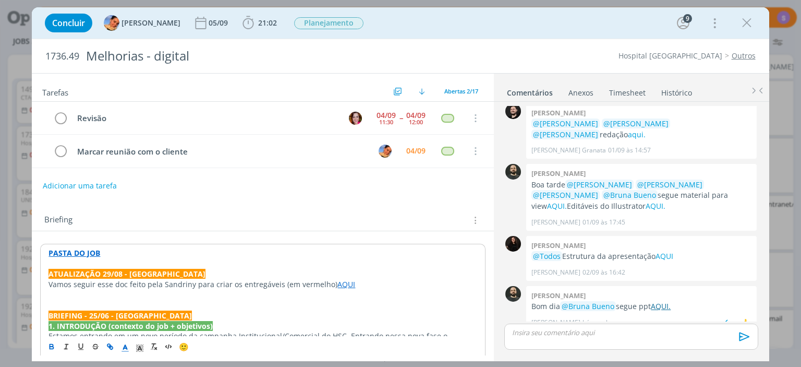
click at [660, 301] on link "AQUI." at bounding box center [661, 306] width 20 height 10
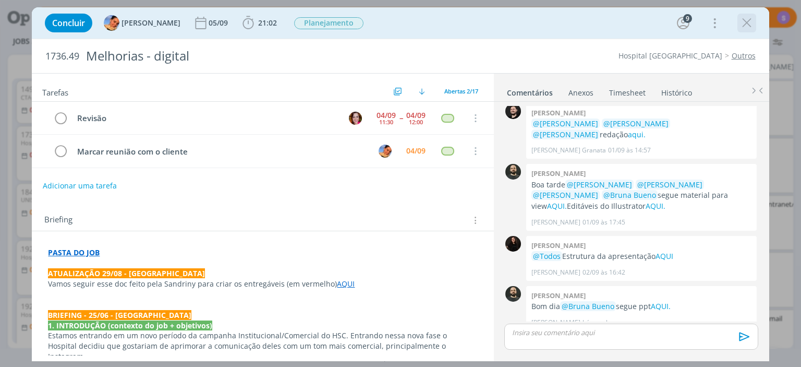
click at [750, 18] on icon "dialog" at bounding box center [747, 23] width 16 height 16
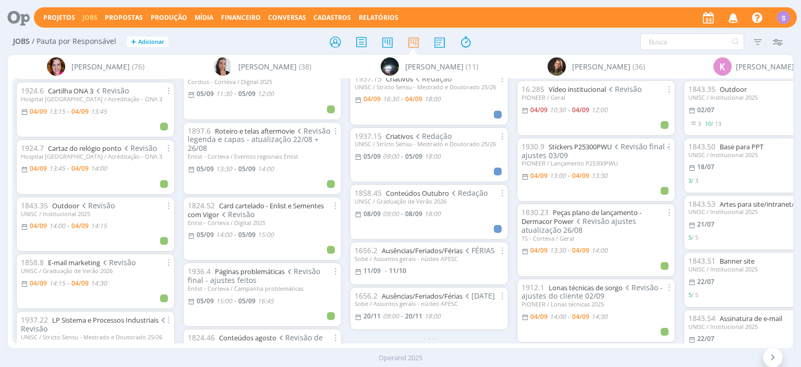
scroll to position [180, 0]
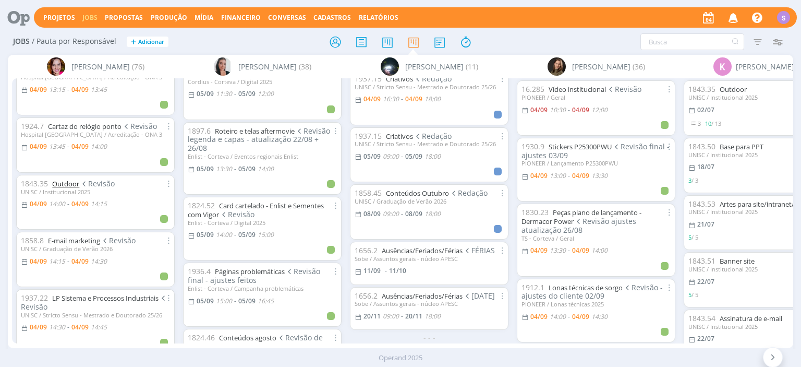
click at [71, 183] on link "Outdoor" at bounding box center [65, 183] width 27 height 9
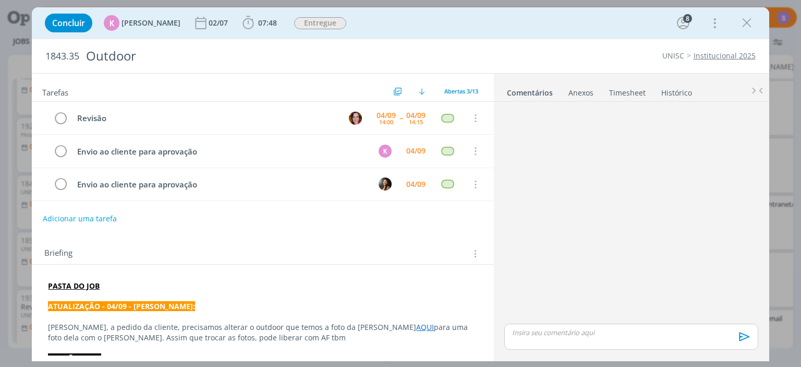
scroll to position [434, 0]
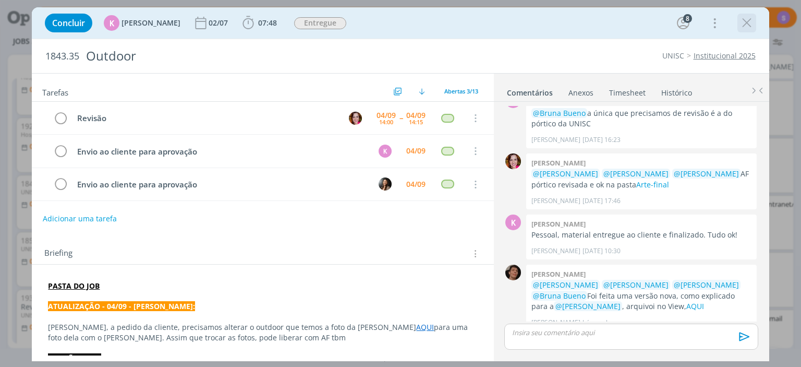
click at [753, 26] on icon "dialog" at bounding box center [747, 23] width 16 height 16
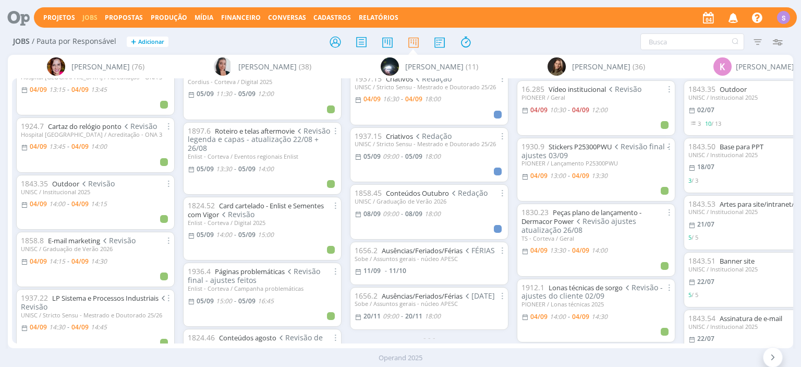
scroll to position [781, 0]
